Goal: Information Seeking & Learning: Learn about a topic

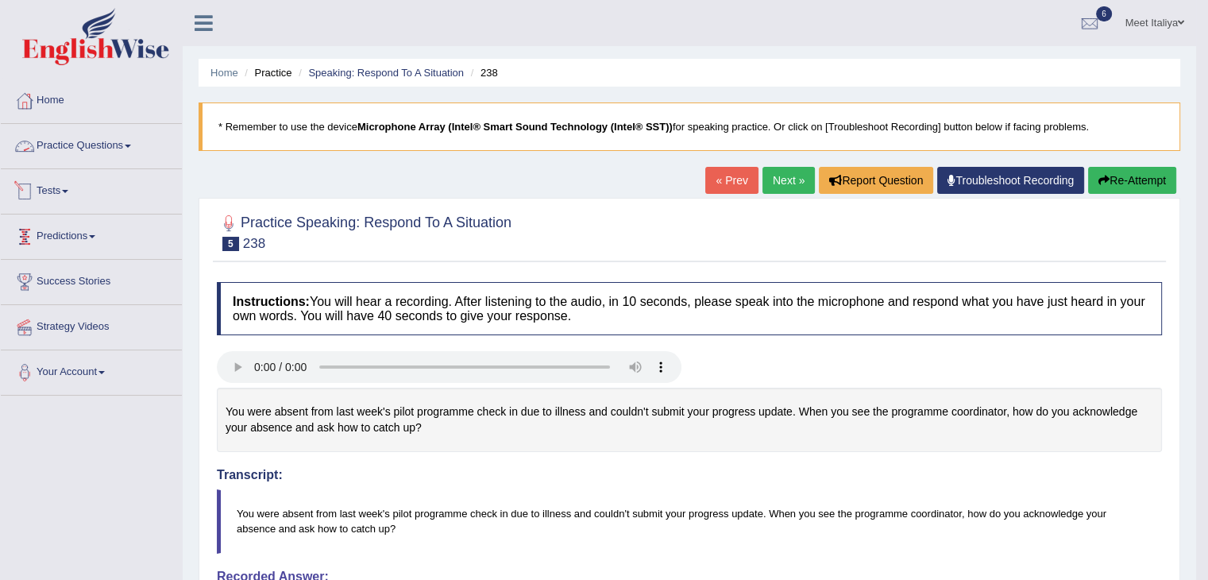
click at [76, 144] on link "Practice Questions" at bounding box center [91, 144] width 181 height 40
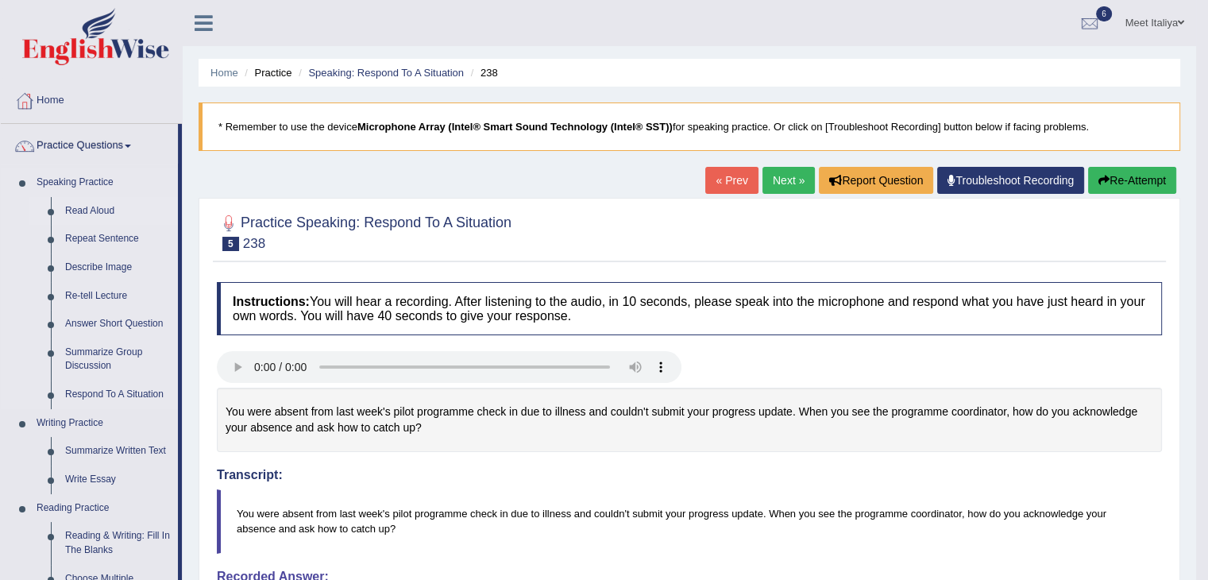
click at [78, 210] on link "Read Aloud" at bounding box center [118, 211] width 120 height 29
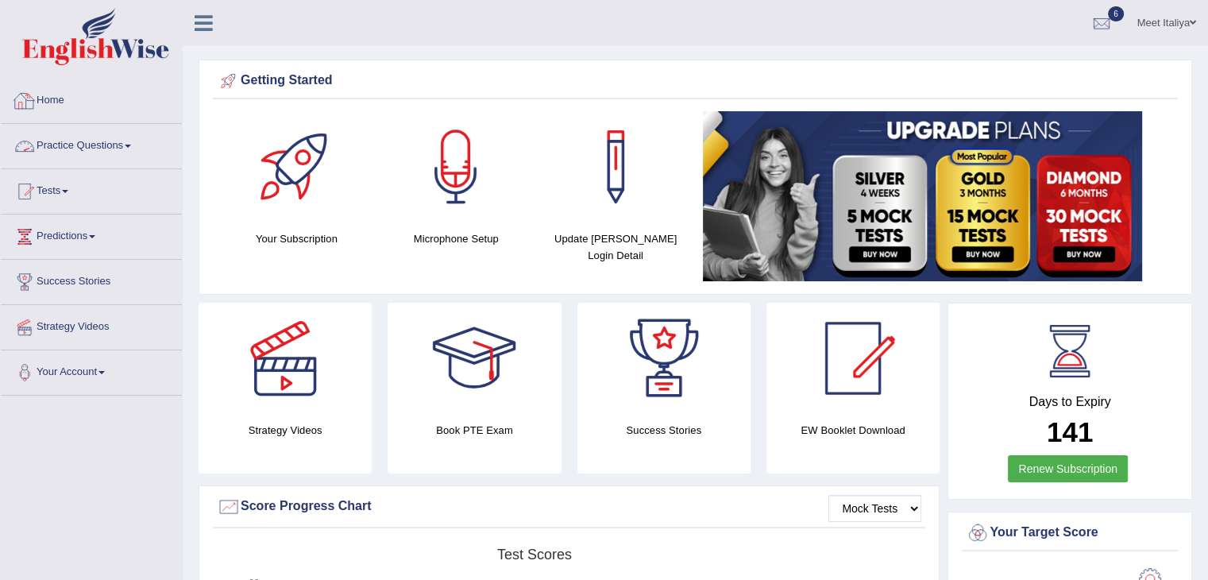
click at [86, 156] on link "Practice Questions" at bounding box center [91, 144] width 181 height 40
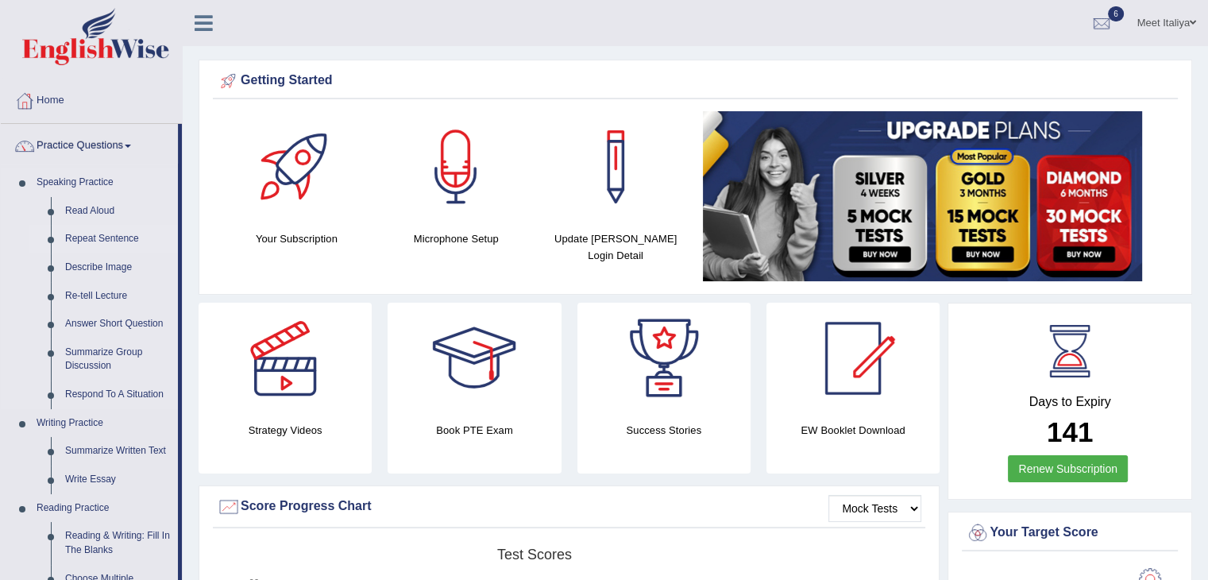
click at [116, 244] on link "Repeat Sentence" at bounding box center [118, 239] width 120 height 29
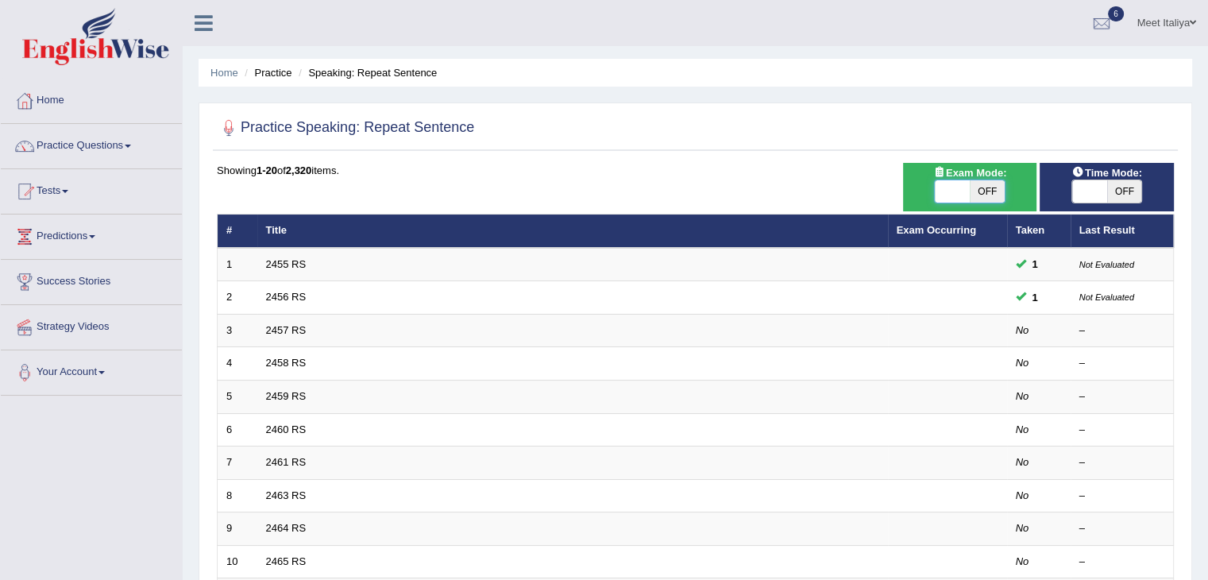
click at [937, 185] on span at bounding box center [952, 191] width 35 height 22
checkbox input "true"
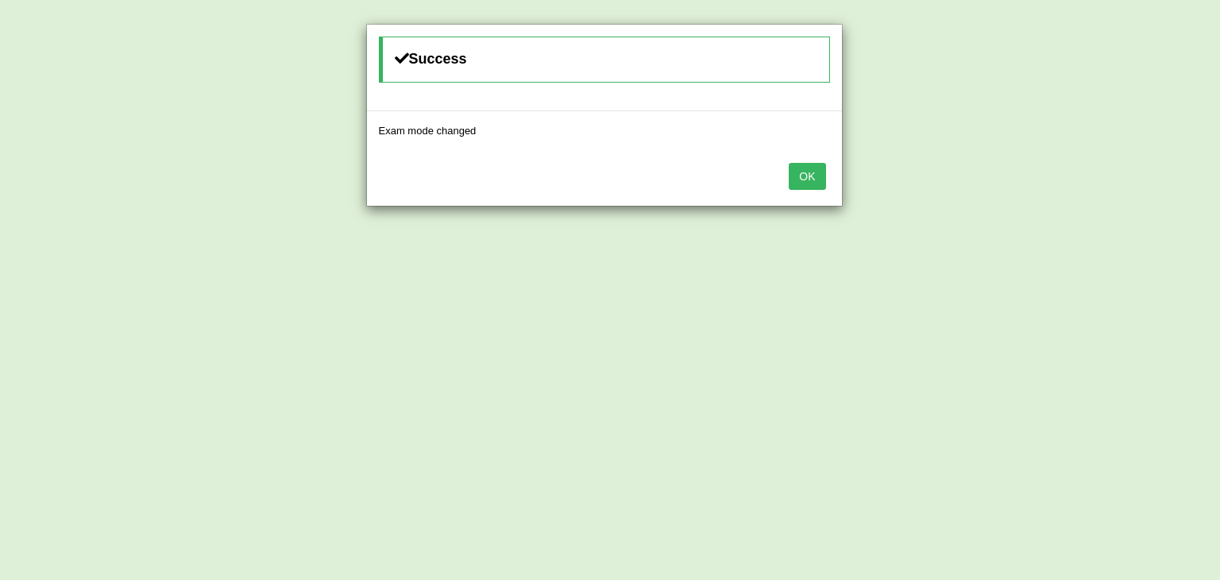
click at [798, 172] on button "OK" at bounding box center [807, 176] width 37 height 27
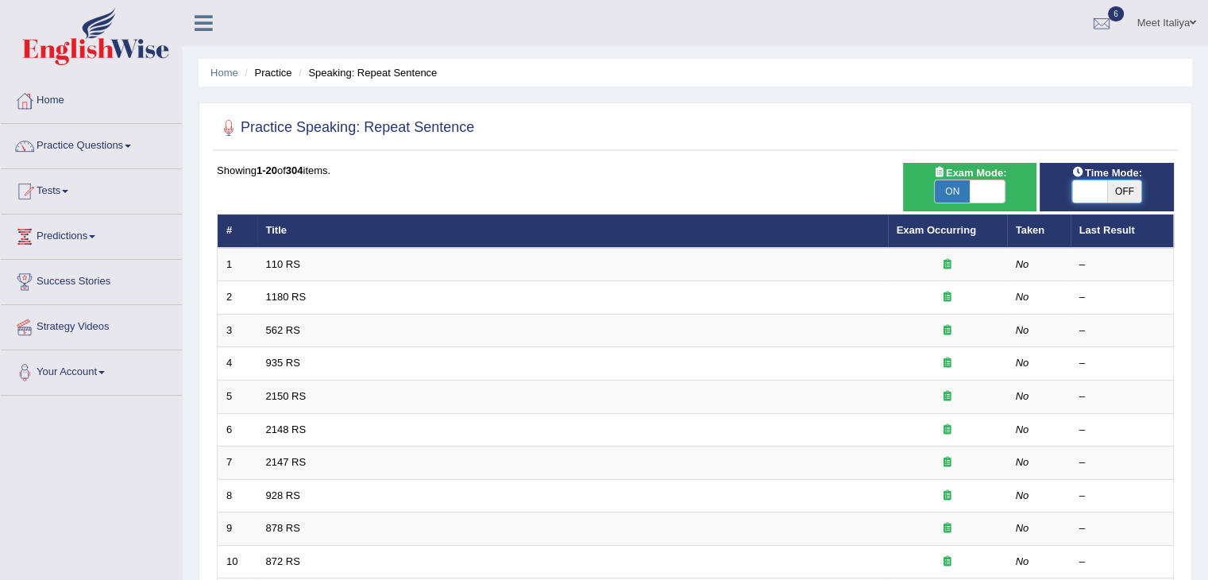
click at [1088, 194] on span at bounding box center [1089, 191] width 35 height 22
checkbox input "true"
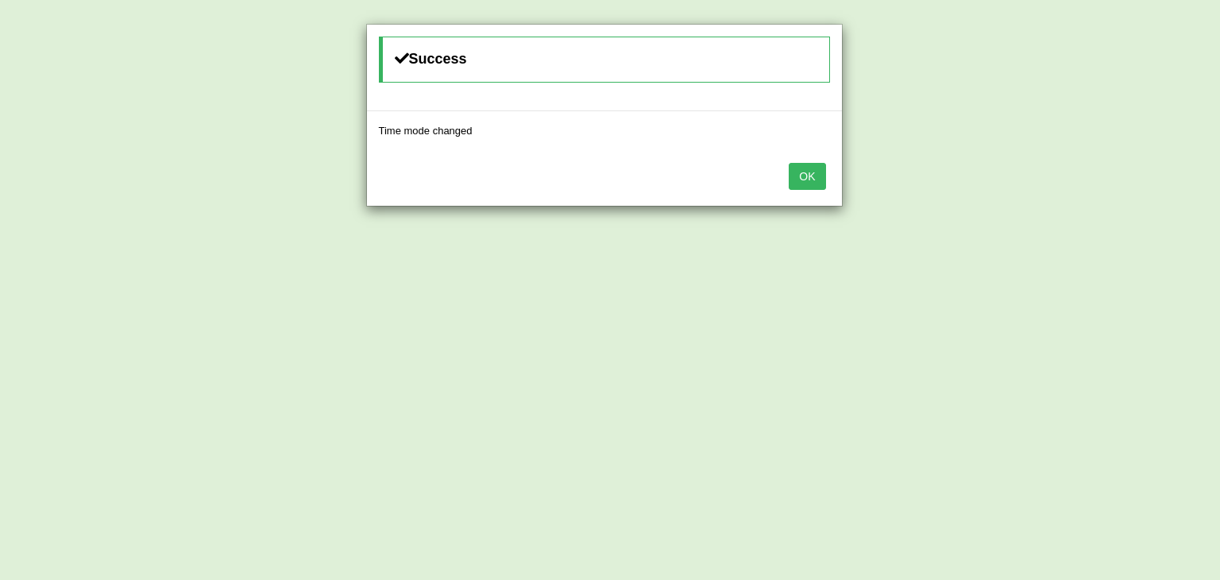
click at [805, 183] on button "OK" at bounding box center [807, 176] width 37 height 27
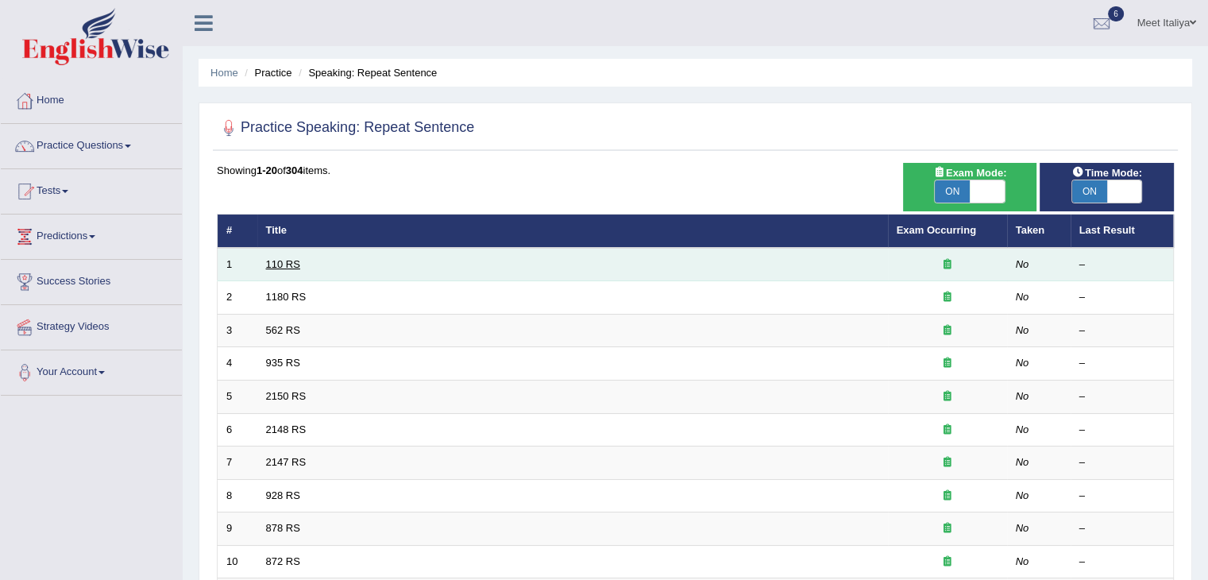
click at [280, 261] on link "110 RS" at bounding box center [283, 264] width 34 height 12
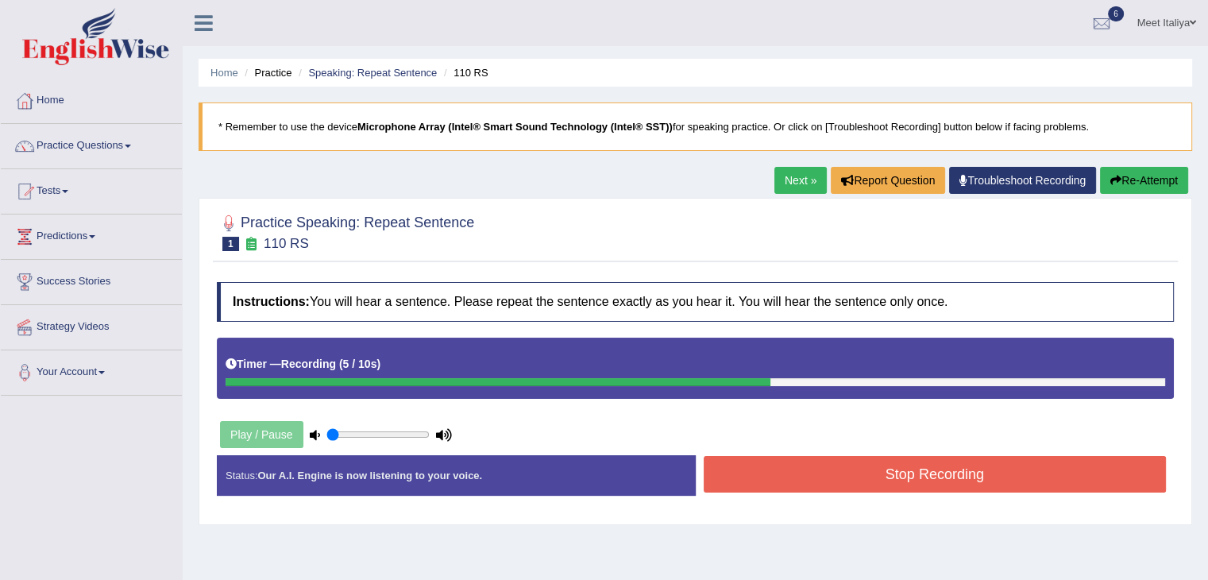
click at [775, 484] on button "Stop Recording" at bounding box center [935, 474] width 463 height 37
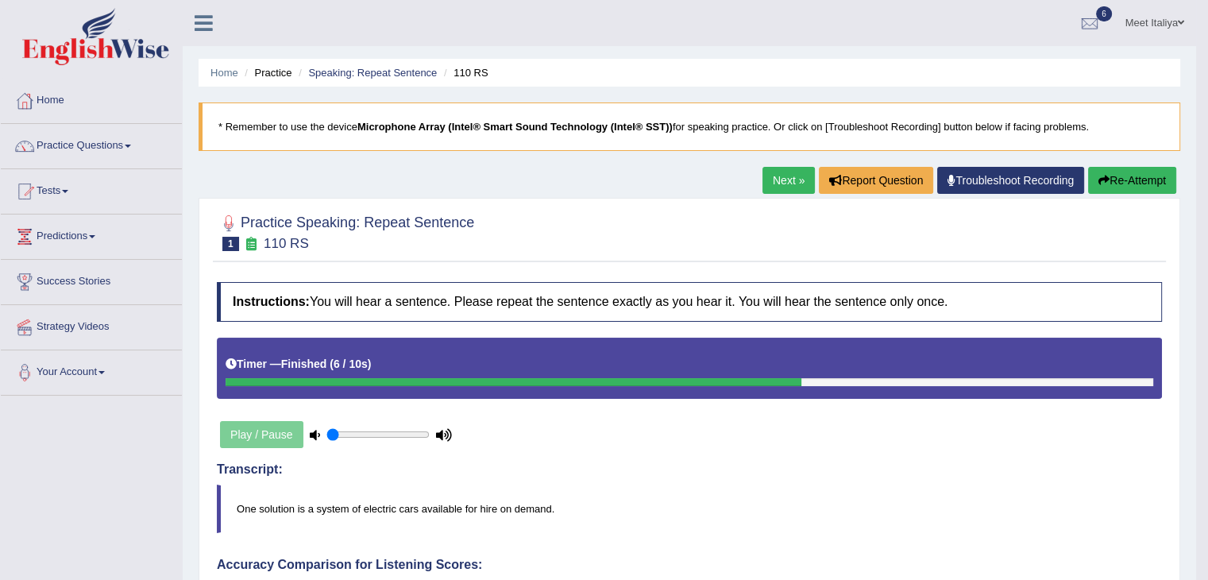
click at [792, 169] on link "Next »" at bounding box center [788, 180] width 52 height 27
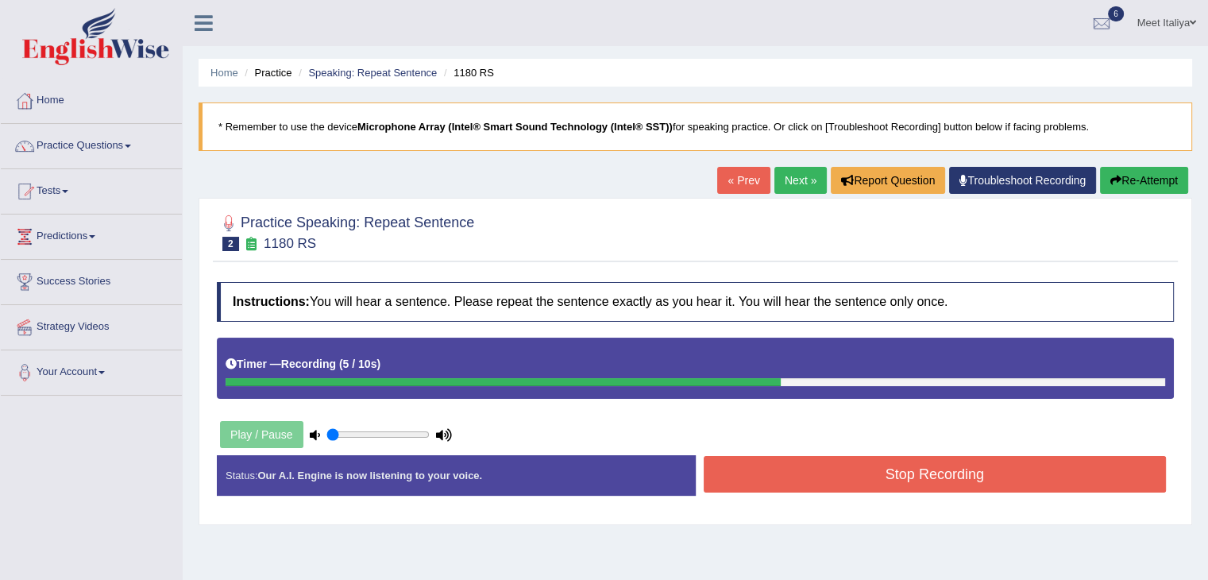
click at [982, 472] on button "Stop Recording" at bounding box center [935, 474] width 463 height 37
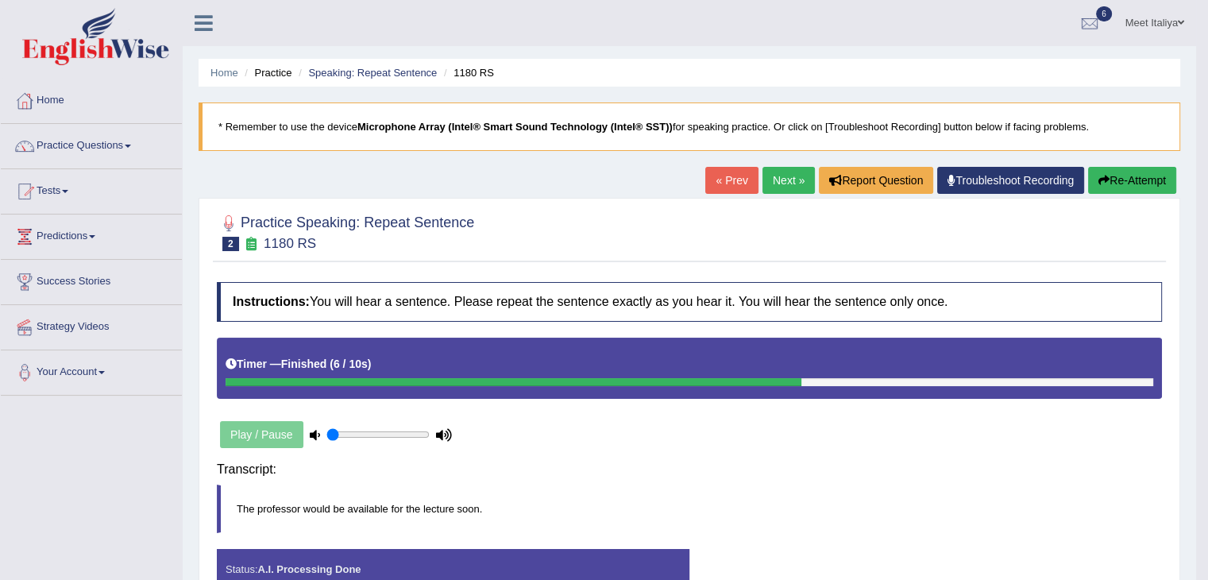
click at [982, 549] on div "Status: A.I. Processing Done Start Answering Stop Recording" at bounding box center [689, 577] width 945 height 56
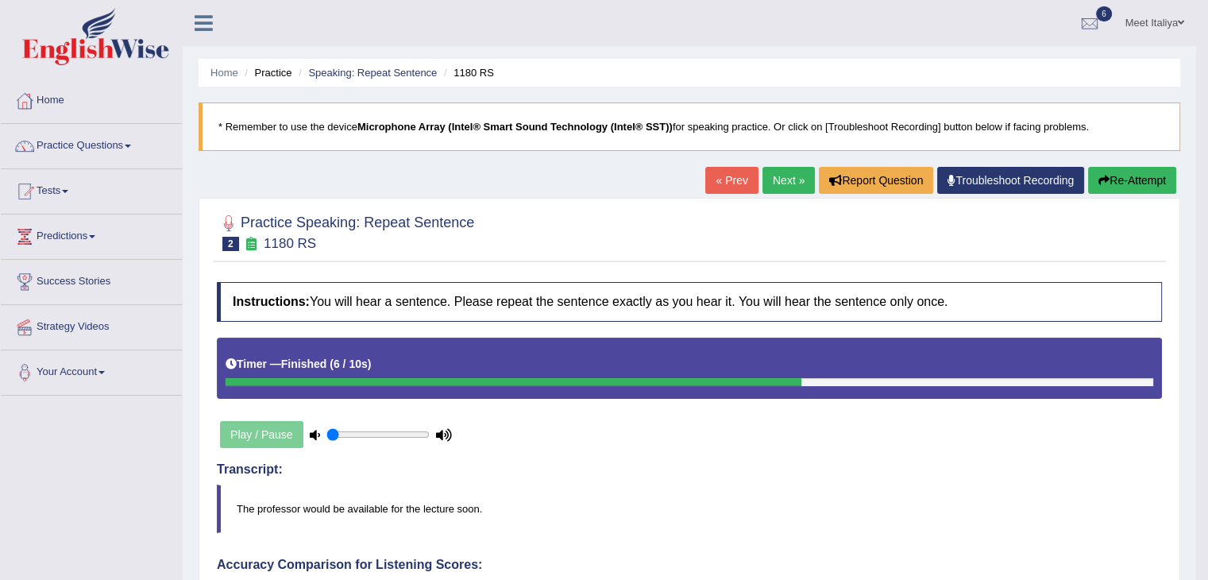
click at [772, 185] on link "Next »" at bounding box center [788, 180] width 52 height 27
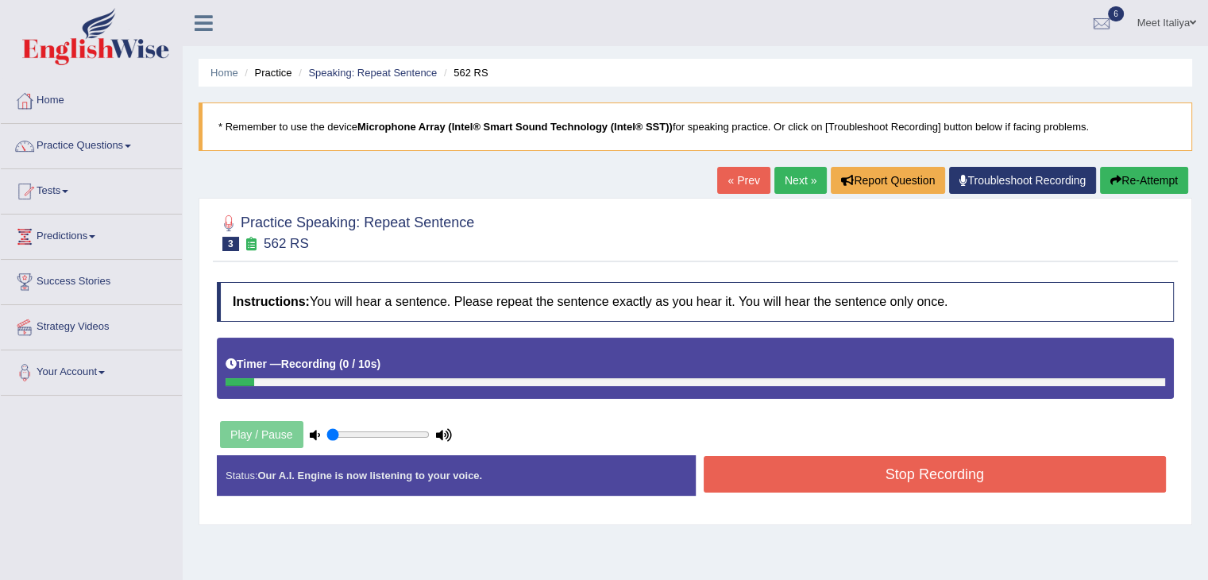
click at [1113, 180] on icon "button" at bounding box center [1115, 180] width 11 height 11
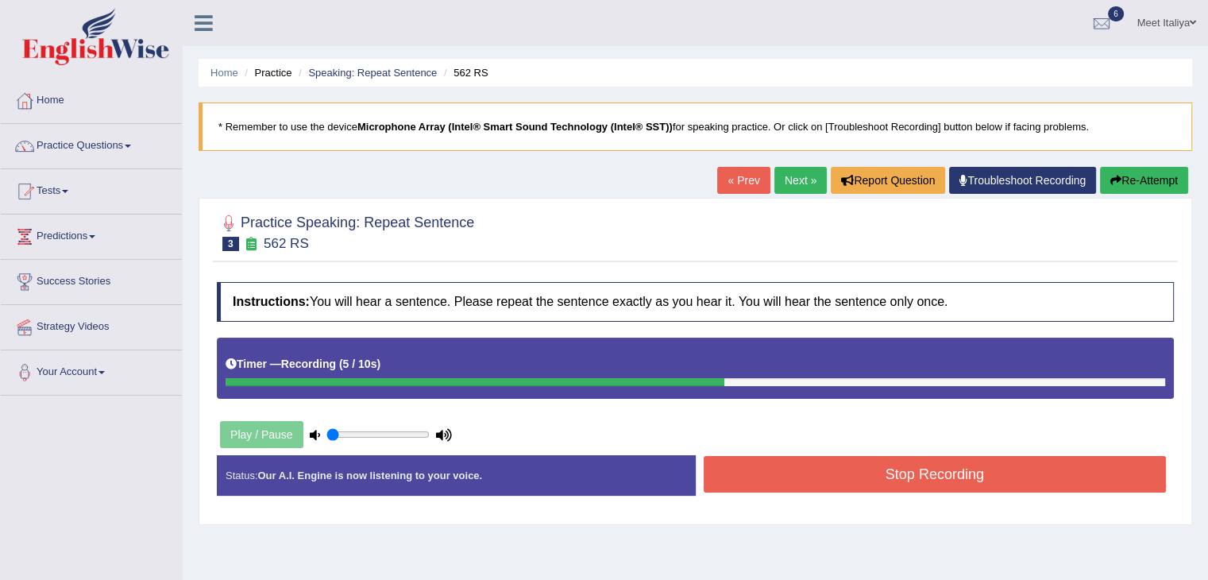
click at [804, 484] on button "Stop Recording" at bounding box center [935, 474] width 463 height 37
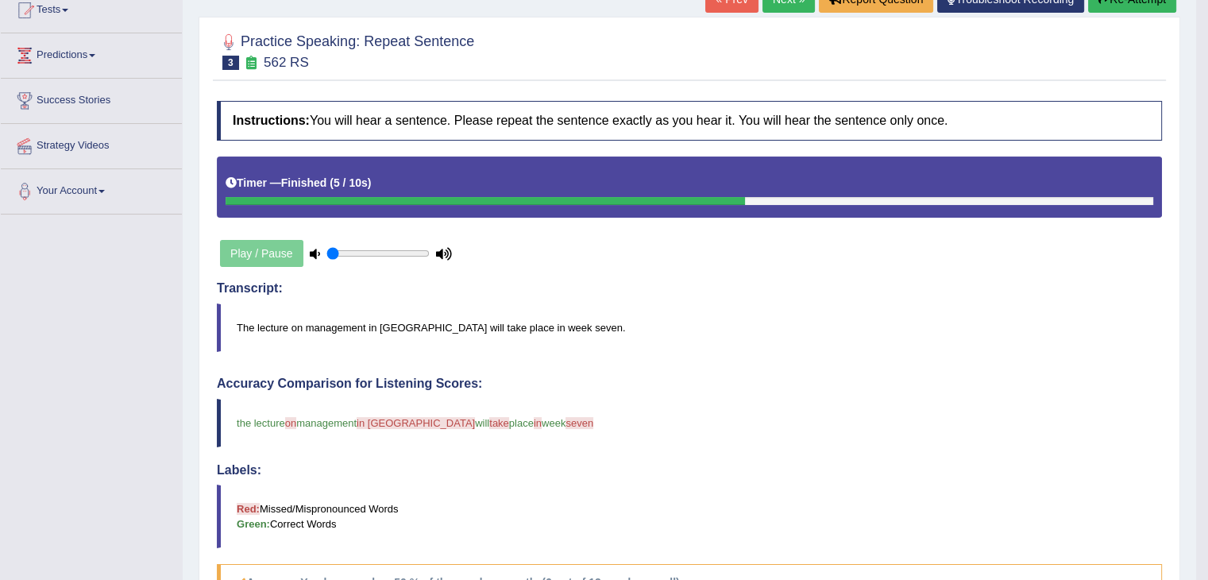
scroll to position [116, 0]
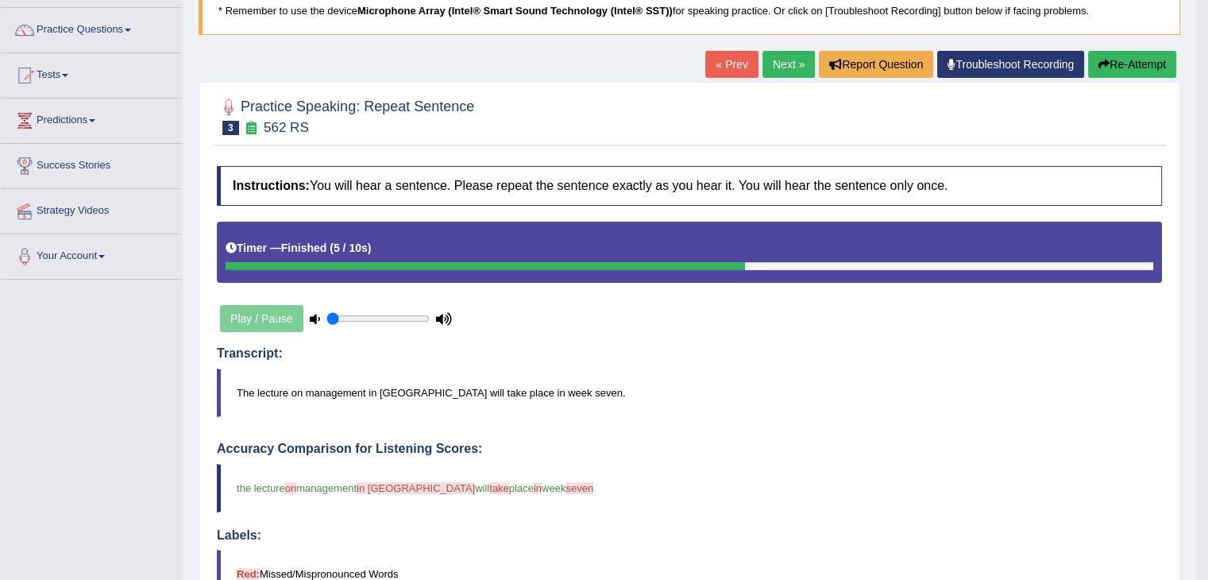
click at [776, 65] on link "Next »" at bounding box center [788, 64] width 52 height 27
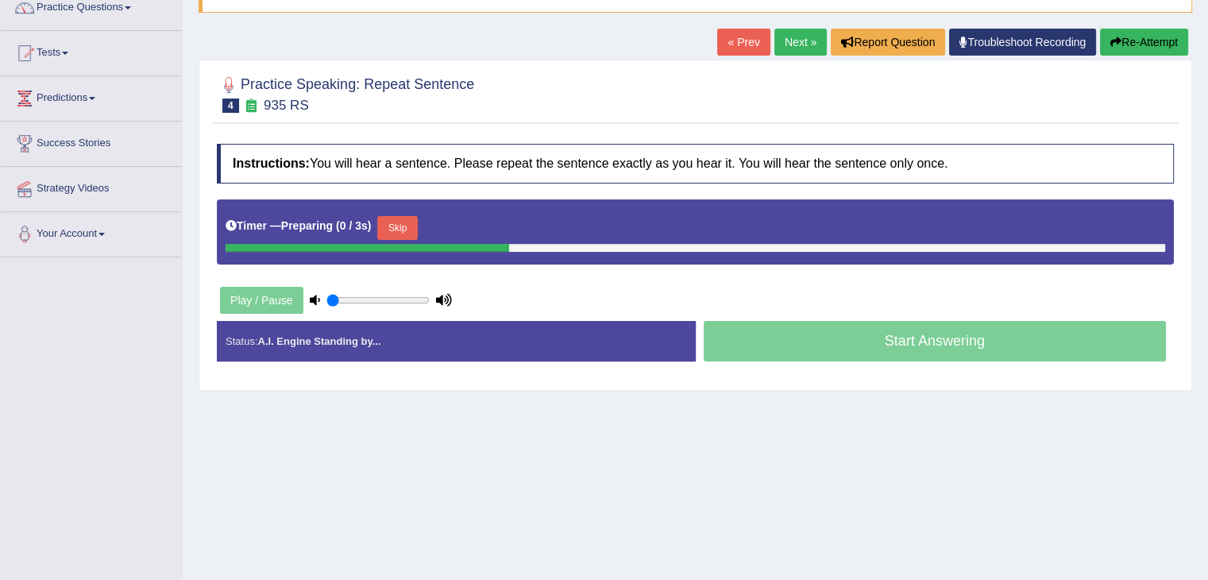
scroll to position [140, 0]
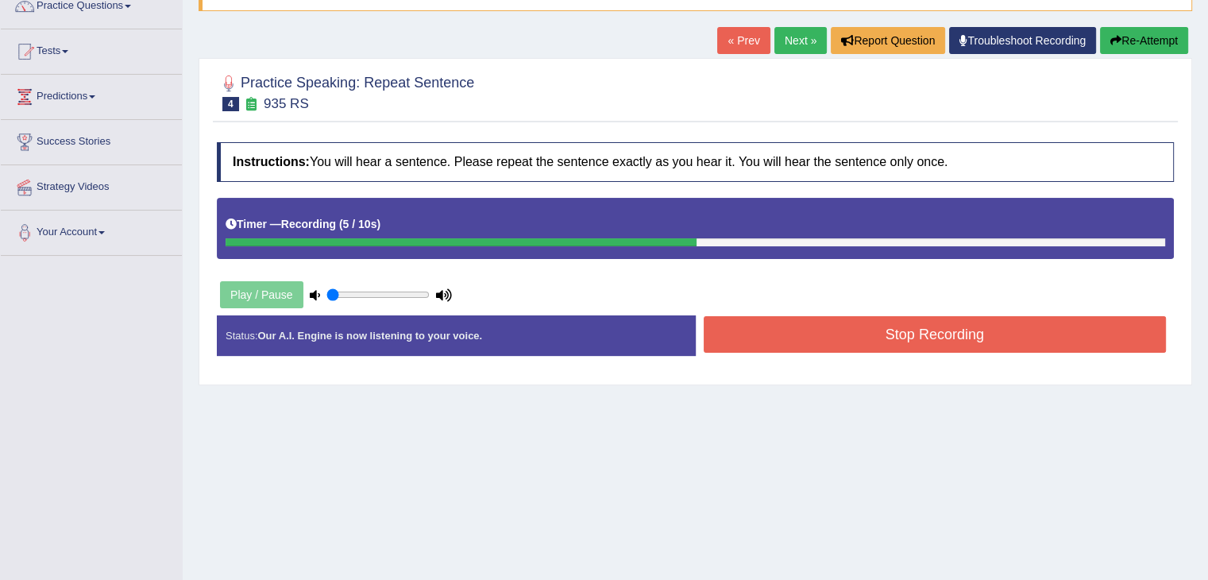
click at [842, 316] on button "Stop Recording" at bounding box center [935, 334] width 463 height 37
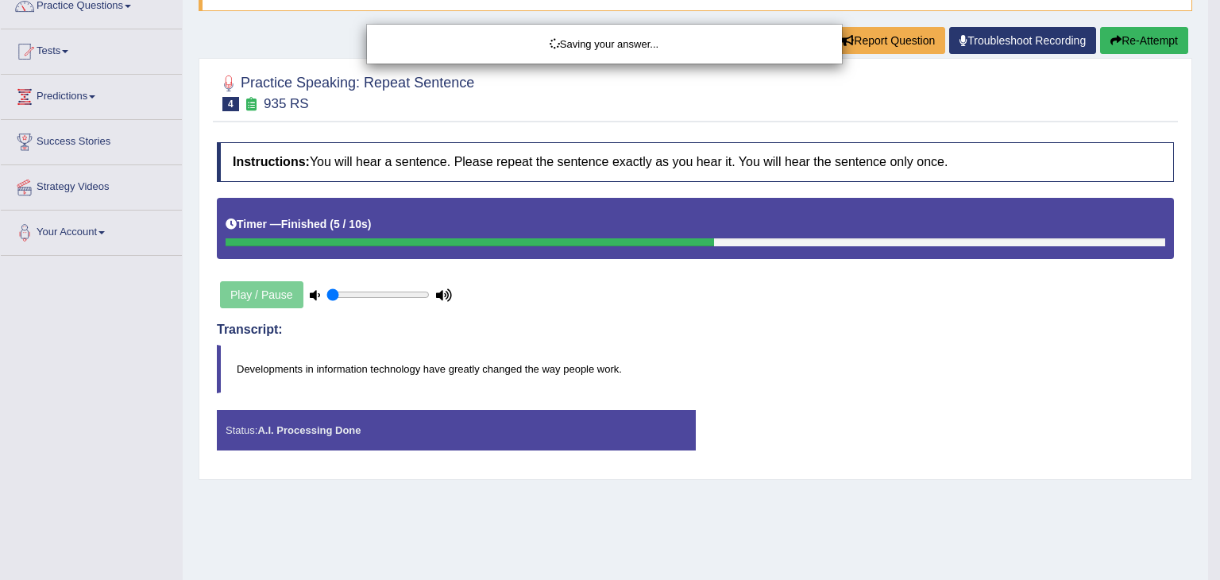
drag, startPoint x: 842, startPoint y: 315, endPoint x: 814, endPoint y: 316, distance: 27.8
click at [814, 316] on div "Saving your answer..." at bounding box center [610, 290] width 1220 height 580
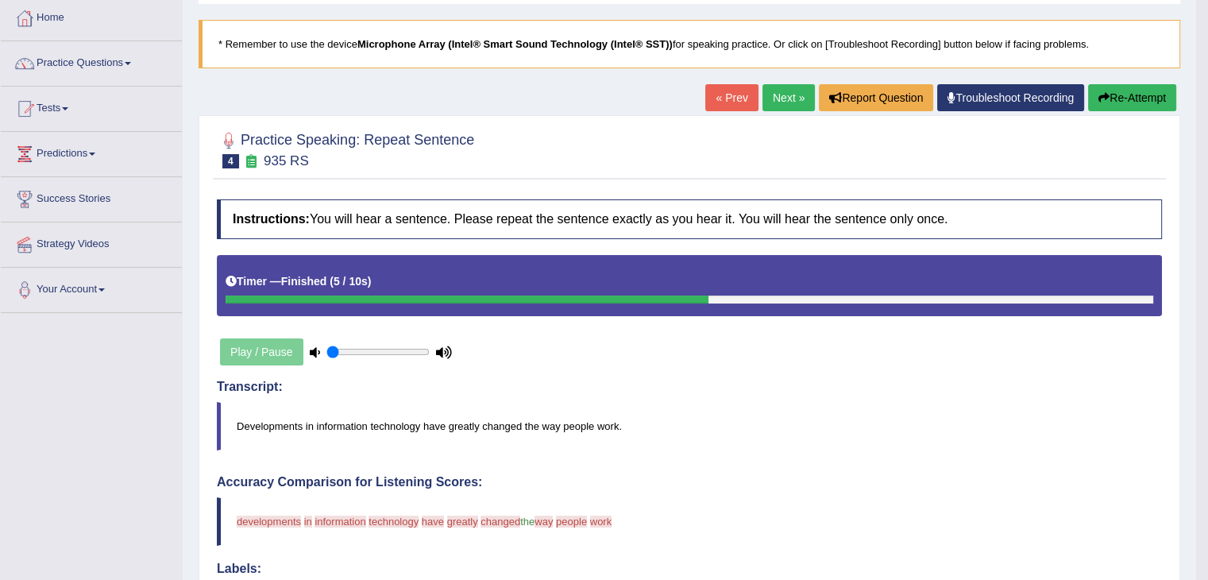
scroll to position [73, 0]
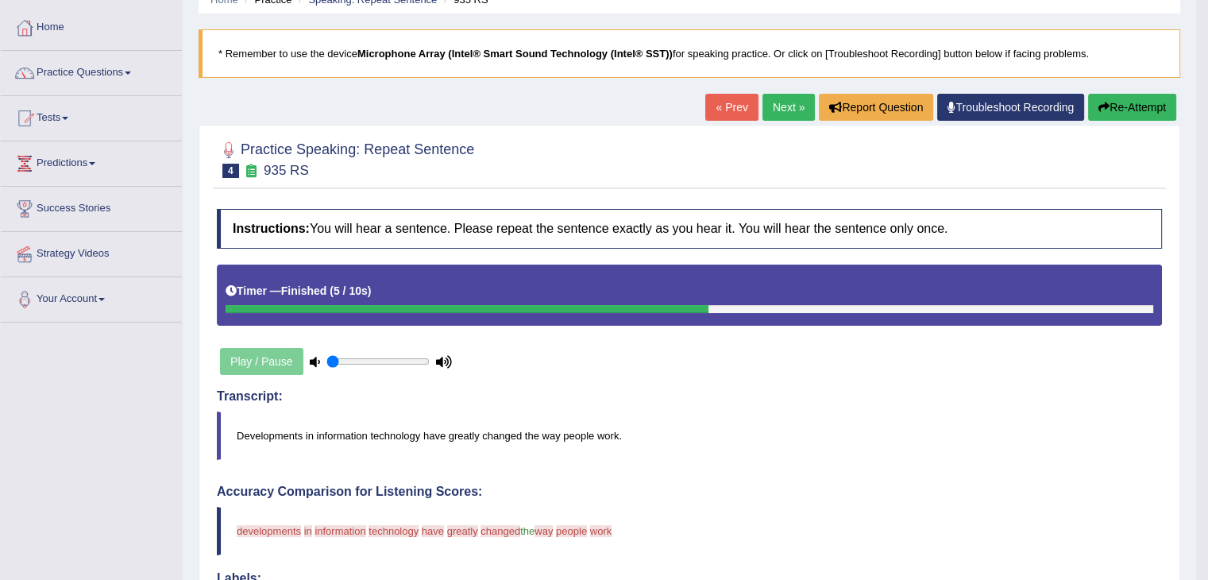
click at [1156, 109] on button "Re-Attempt" at bounding box center [1132, 107] width 88 height 27
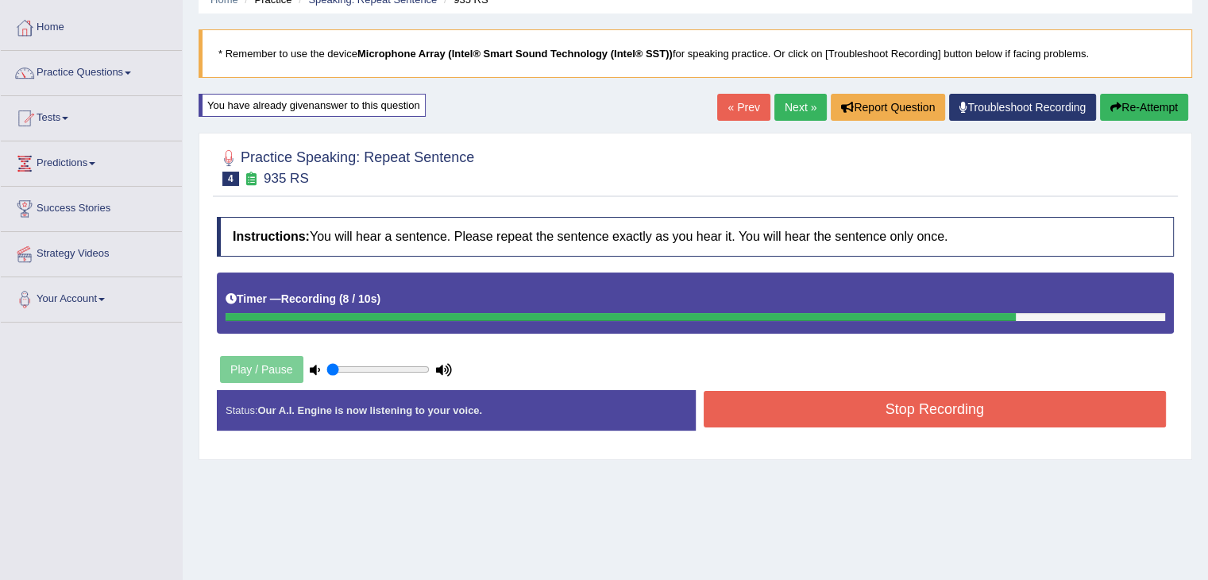
click at [1007, 408] on button "Stop Recording" at bounding box center [935, 409] width 463 height 37
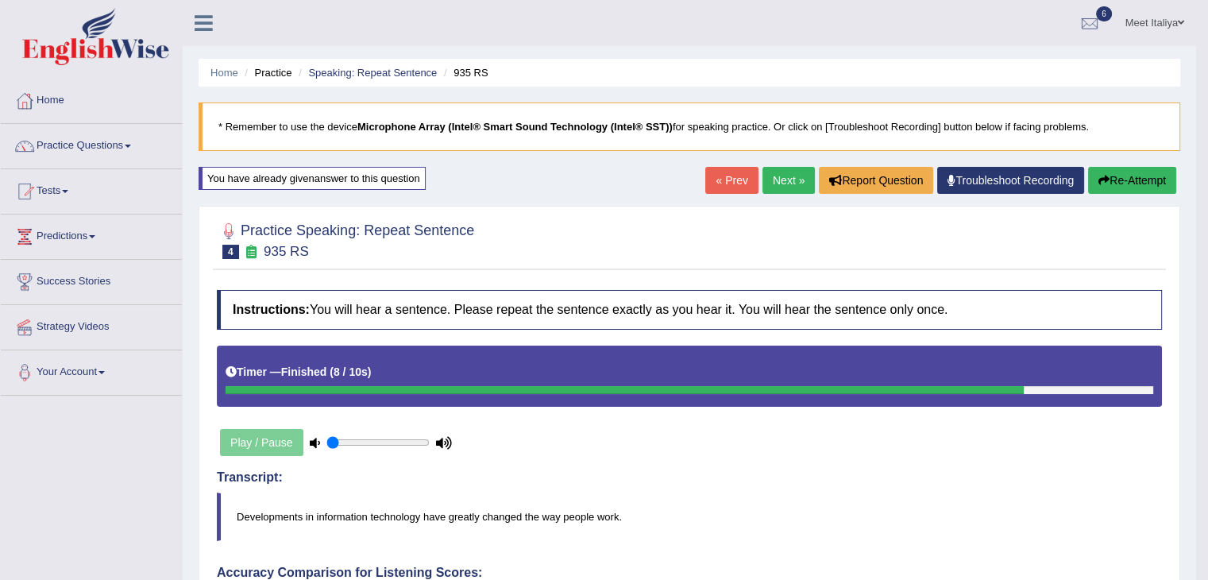
click at [789, 183] on link "Next »" at bounding box center [788, 180] width 52 height 27
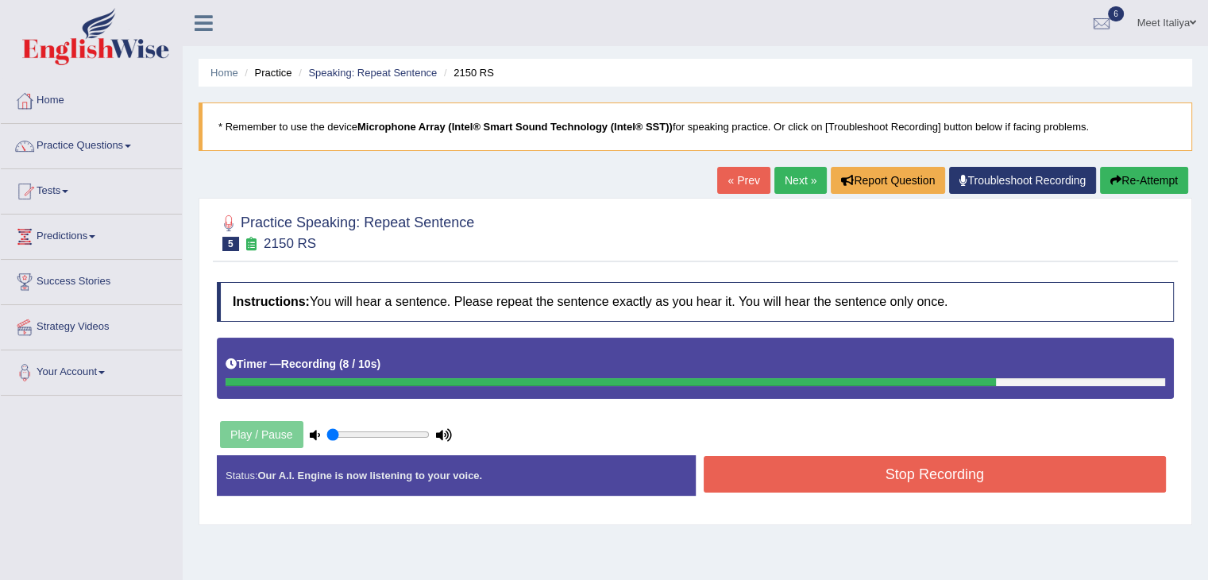
click at [897, 476] on button "Stop Recording" at bounding box center [935, 474] width 463 height 37
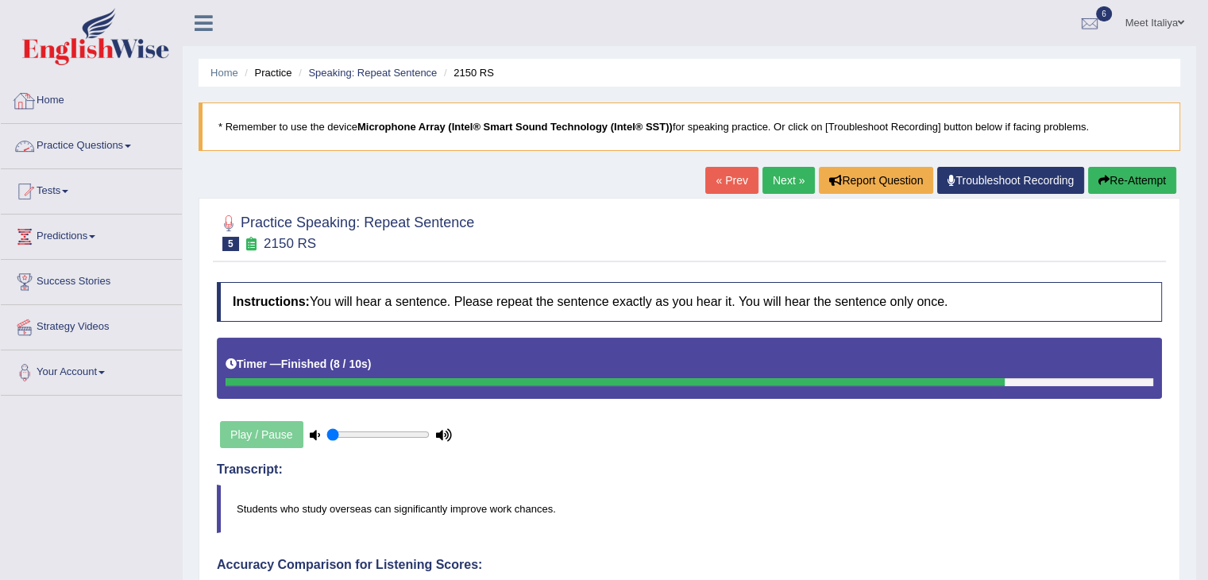
click at [48, 96] on link "Home" at bounding box center [91, 99] width 181 height 40
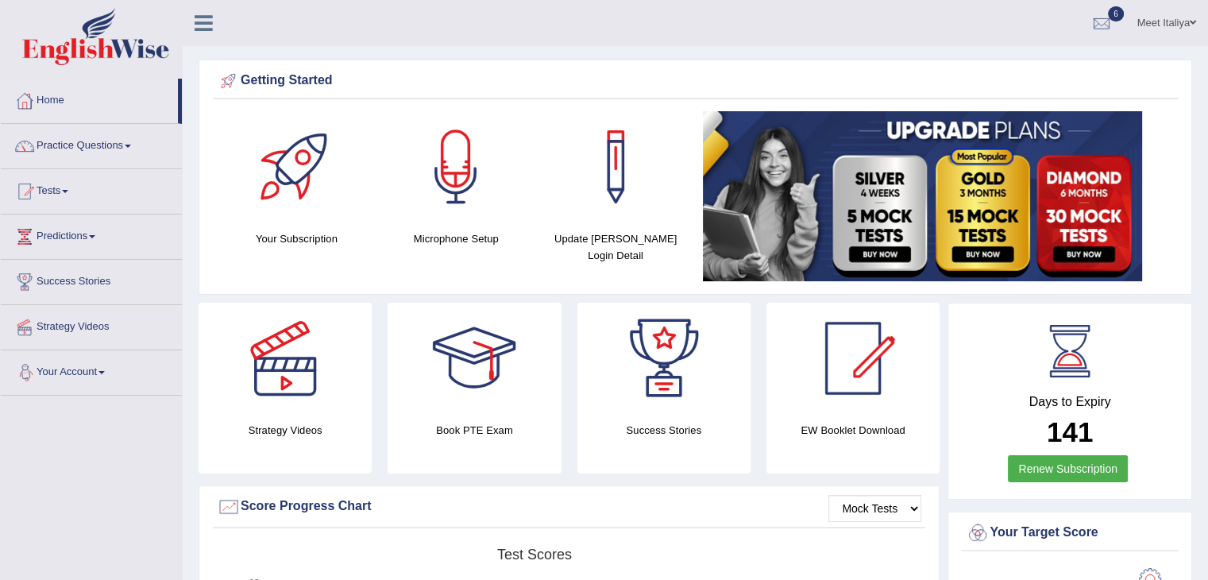
click at [71, 376] on link "Your Account" at bounding box center [91, 370] width 181 height 40
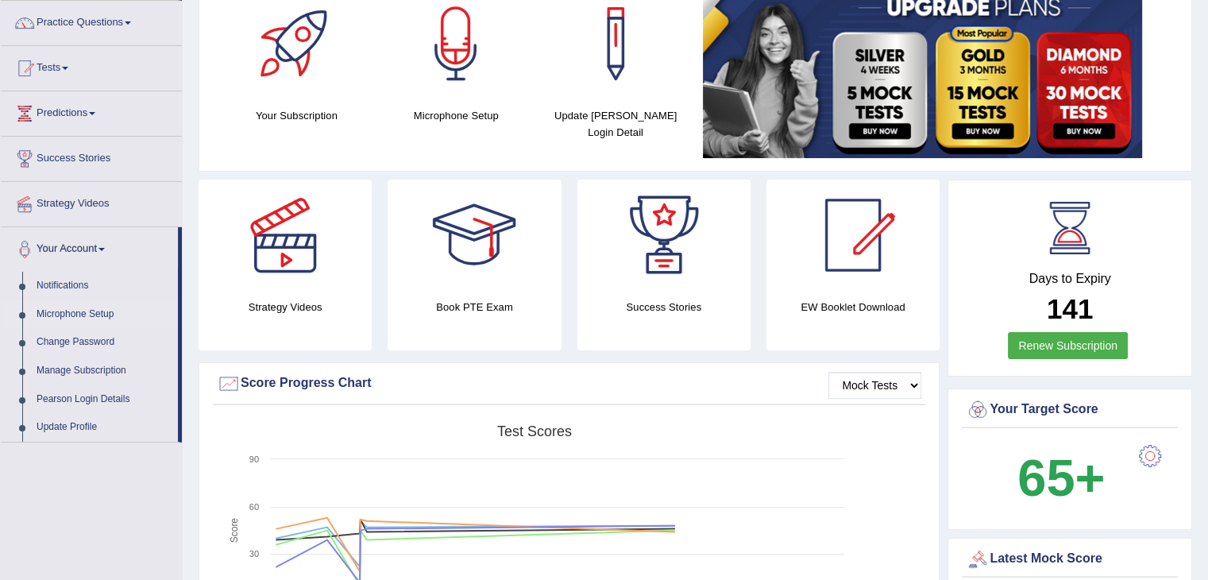
scroll to position [124, 0]
click at [81, 369] on link "Manage Subscription" at bounding box center [103, 370] width 149 height 29
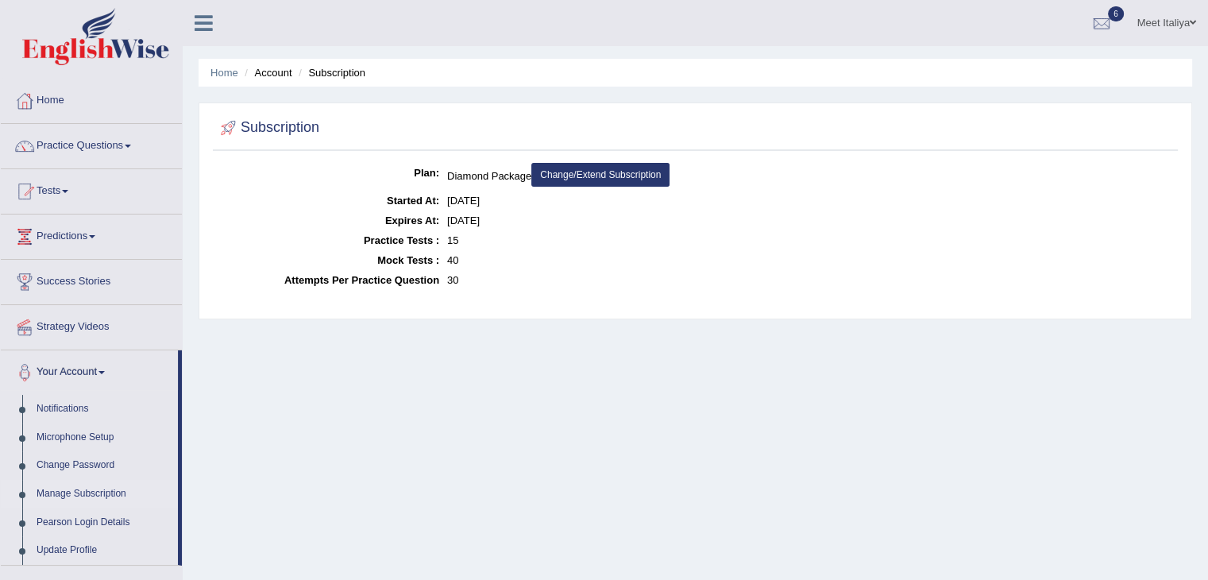
click at [551, 172] on link "Change/Extend Subscription" at bounding box center [600, 175] width 138 height 24
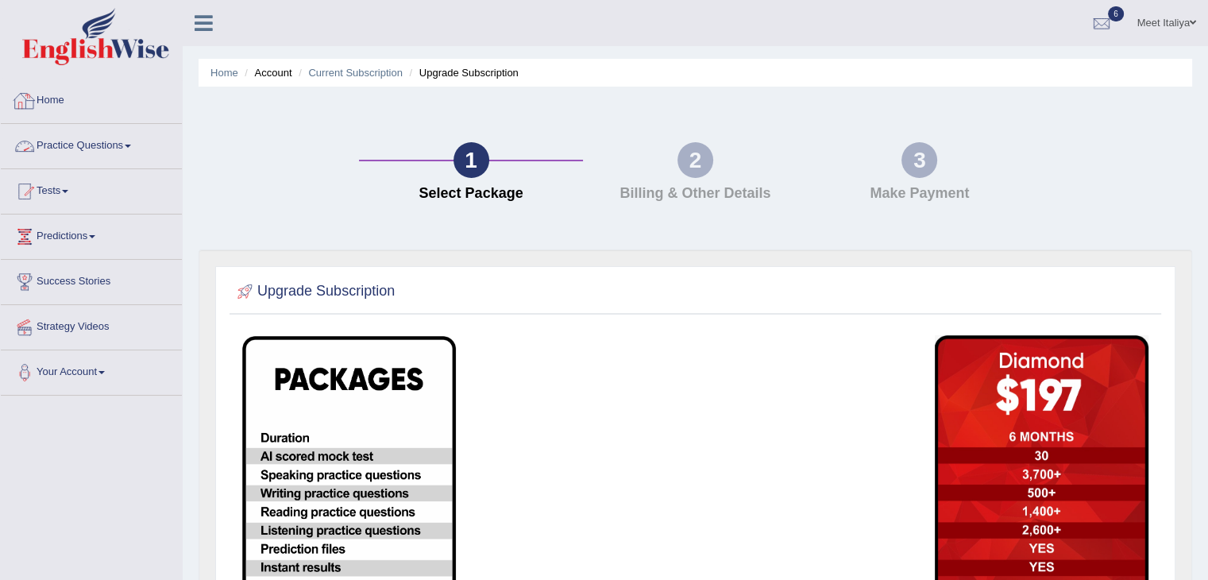
click at [64, 103] on link "Home" at bounding box center [91, 99] width 181 height 40
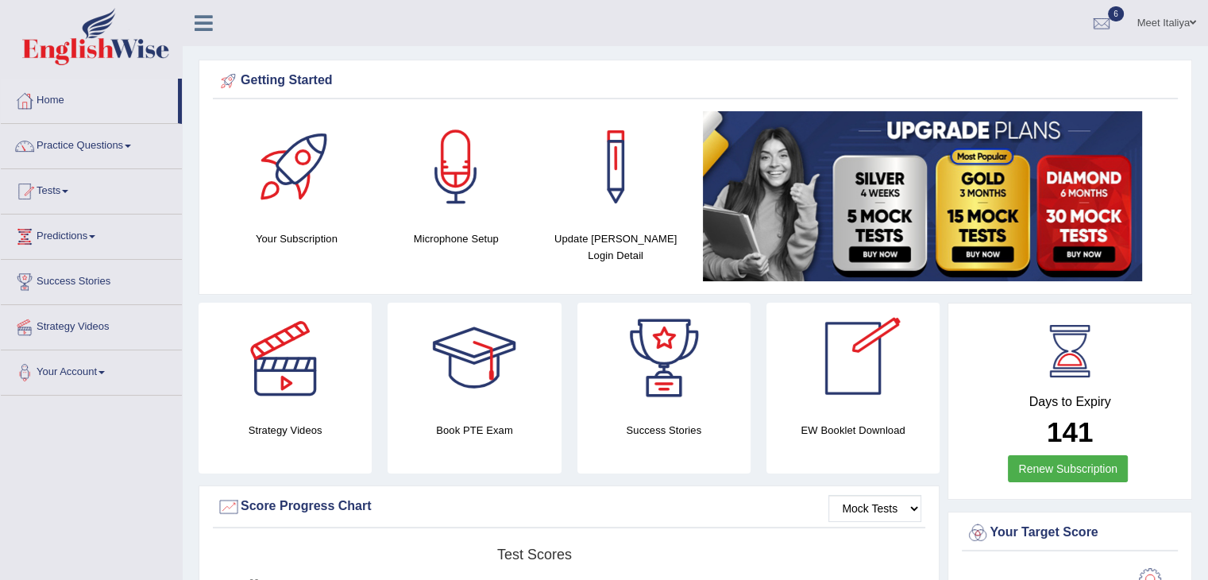
click at [839, 385] on div at bounding box center [852, 358] width 111 height 111
click at [80, 228] on link "Predictions" at bounding box center [91, 234] width 181 height 40
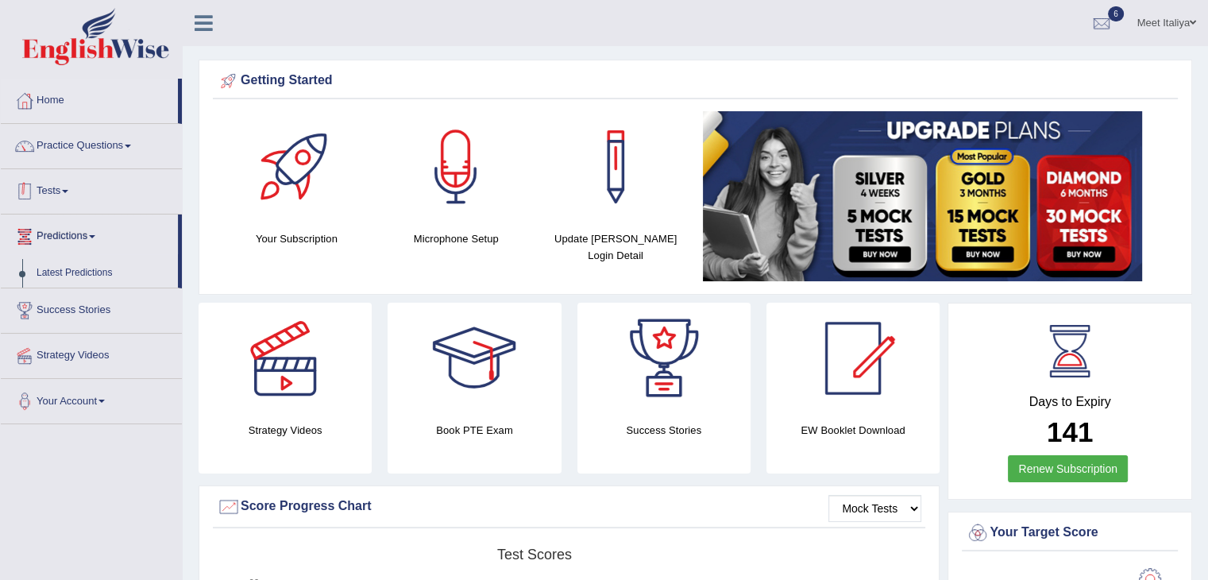
click at [68, 207] on link "Tests" at bounding box center [91, 189] width 181 height 40
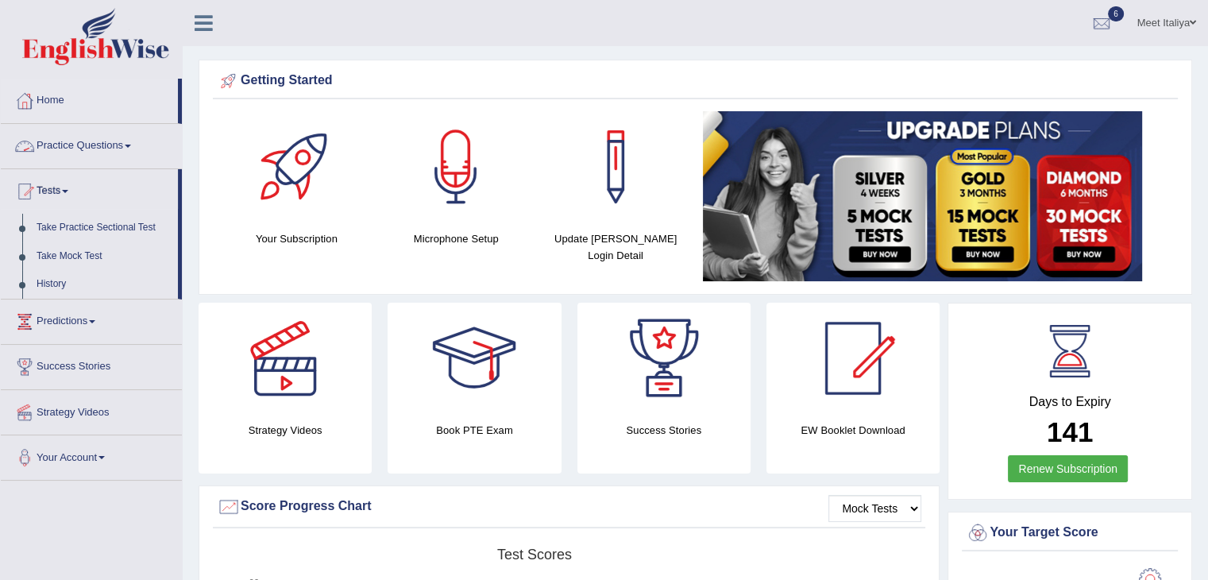
click at [114, 152] on link "Practice Questions" at bounding box center [91, 144] width 181 height 40
